Goal: Understand process/instructions: Learn how to perform a task or action

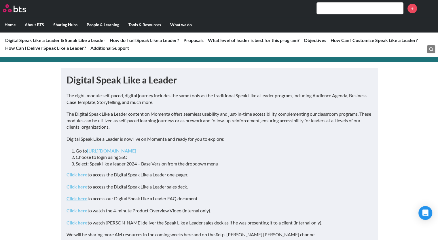
scroll to position [24, 0]
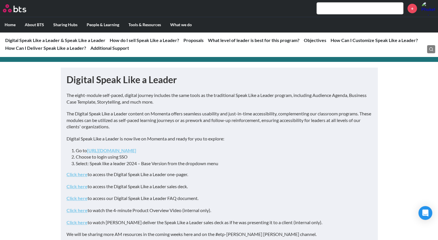
click at [240, 156] on li "Choose to login using SSO" at bounding box center [221, 157] width 291 height 6
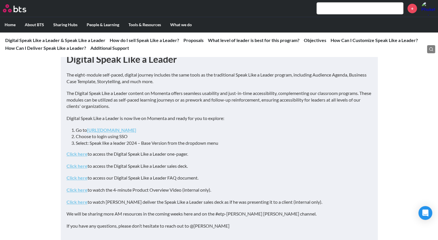
scroll to position [0, 0]
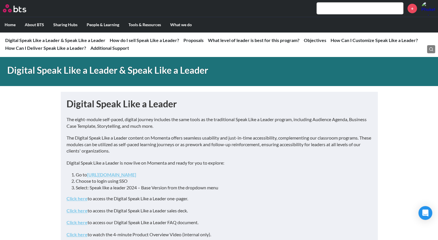
click at [136, 174] on link "[URL][DOMAIN_NAME]" at bounding box center [111, 174] width 49 height 5
click at [242, 185] on li "Select: Speak like a leader 2024 – Base Version from the dropdown menu" at bounding box center [221, 188] width 291 height 6
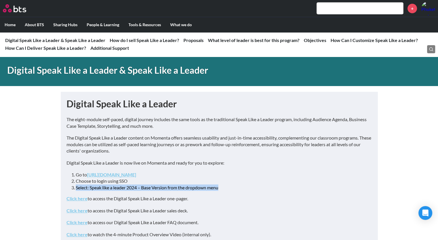
click at [242, 185] on li "Select: Speak like a leader 2024 – Base Version from the dropdown menu" at bounding box center [221, 188] width 291 height 6
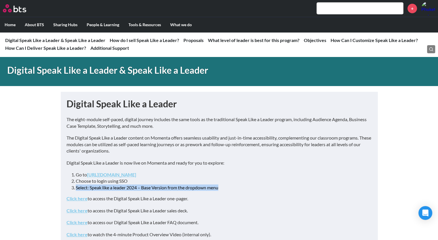
click at [135, 173] on link "[URL][DOMAIN_NAME]" at bounding box center [111, 174] width 49 height 5
